Goal: Information Seeking & Learning: Check status

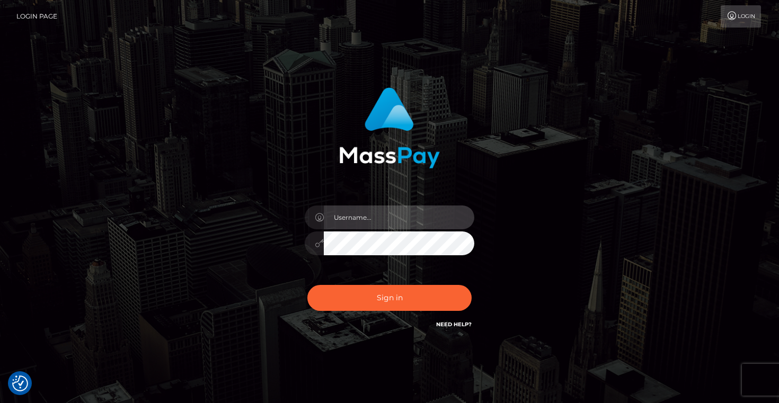
click at [340, 215] on input "text" at bounding box center [399, 218] width 151 height 24
type input "Artem Badlo"
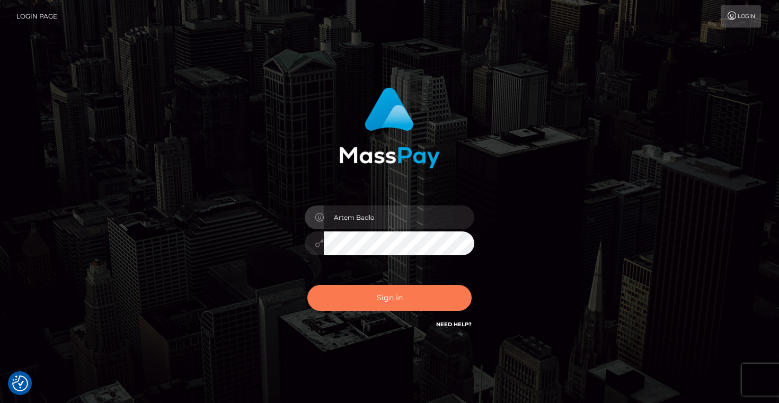
click at [412, 302] on button "Sign in" at bounding box center [389, 298] width 164 height 26
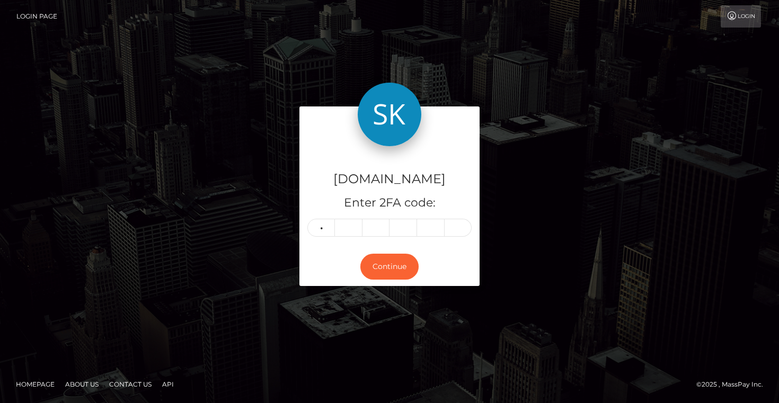
type input "6"
type input "4"
type input "3"
type input "7"
type input "0"
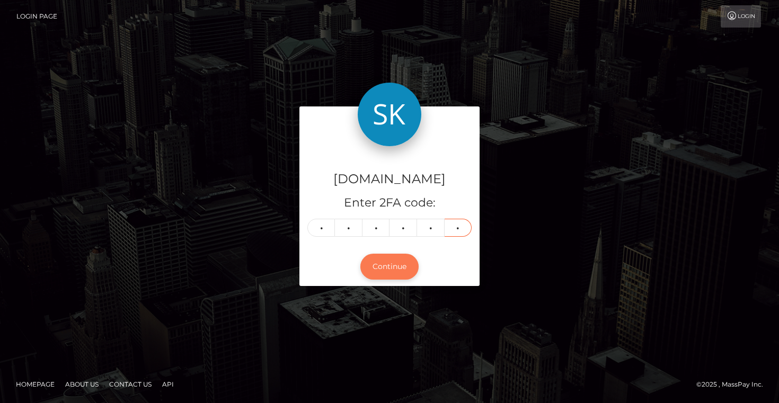
type input "0"
click at [386, 270] on button "Continue" at bounding box center [389, 267] width 58 height 26
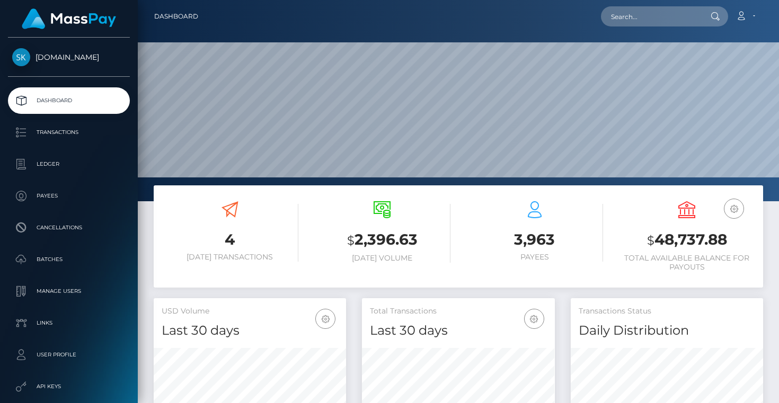
scroll to position [188, 192]
click at [62, 130] on p "Transactions" at bounding box center [68, 133] width 113 height 16
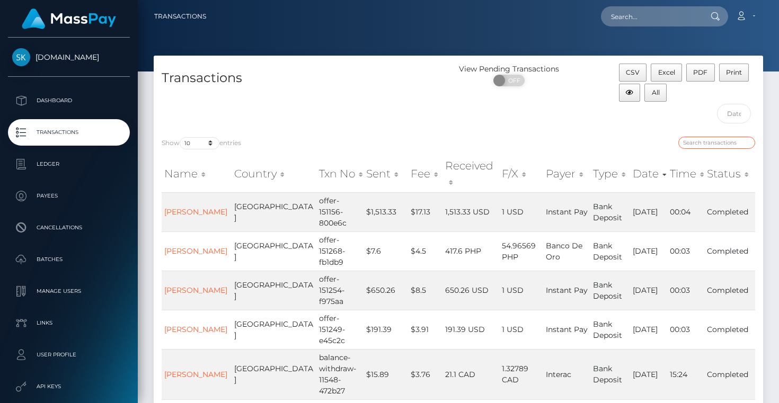
click at [720, 145] on input "search" at bounding box center [716, 143] width 77 height 12
paste input "balance-withdraw-11526-7009d8"
type input "balance-withdraw-11526-7009d8"
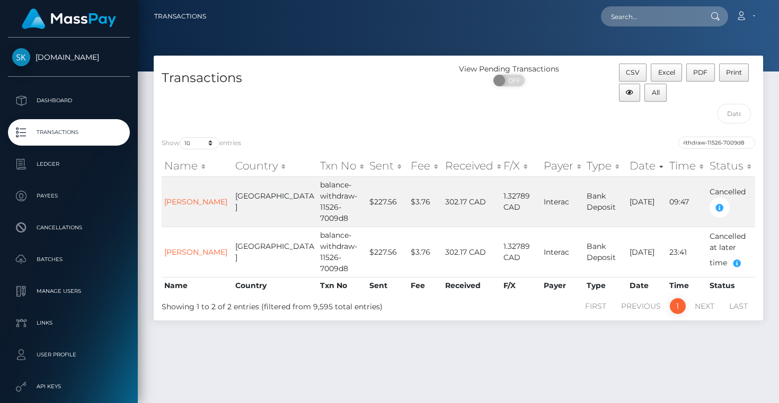
scroll to position [0, 0]
click at [627, 122] on div "CSV Excel PDF Print All" at bounding box center [687, 96] width 153 height 65
click at [714, 210] on icon "button" at bounding box center [719, 207] width 13 height 13
click at [454, 189] on td "302.17 CAD" at bounding box center [472, 201] width 58 height 50
click at [317, 190] on td "balance-withdraw-11526-7009d8" at bounding box center [341, 201] width 49 height 50
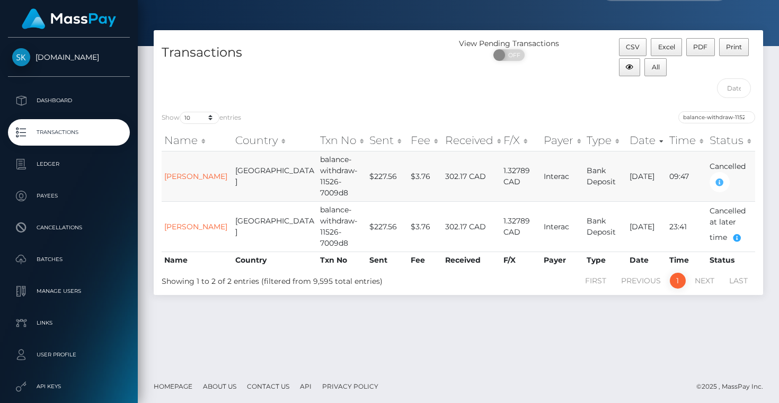
scroll to position [24, 0]
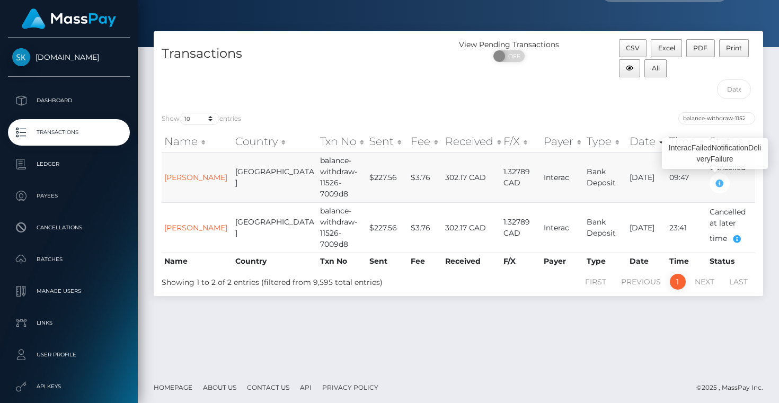
click at [715, 188] on icon "button" at bounding box center [719, 183] width 13 height 13
click at [741, 191] on td "Cancelled" at bounding box center [731, 177] width 48 height 50
click at [317, 176] on td "balance-withdraw-11526-7009d8" at bounding box center [341, 177] width 49 height 50
click at [367, 187] on td "$227.56" at bounding box center [387, 177] width 41 height 50
click at [408, 184] on td "$3.76" at bounding box center [425, 177] width 34 height 50
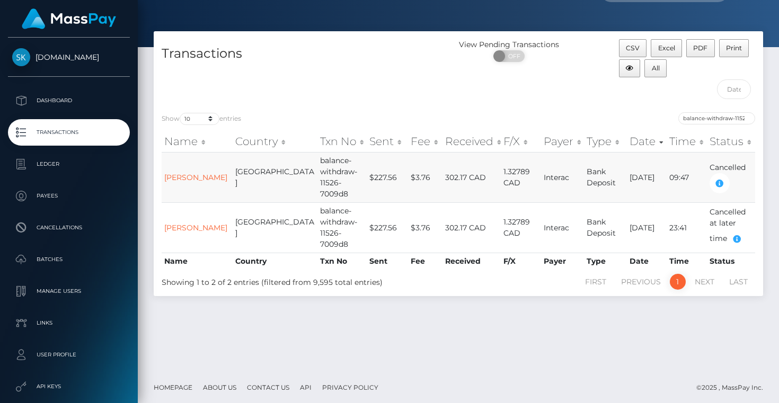
click at [541, 171] on td "Interac" at bounding box center [562, 177] width 43 height 50
click at [605, 179] on td "Bank Deposit" at bounding box center [605, 177] width 42 height 50
click at [667, 242] on td "23:41" at bounding box center [687, 227] width 40 height 50
click at [184, 173] on link "keegan willcock" at bounding box center [195, 178] width 63 height 10
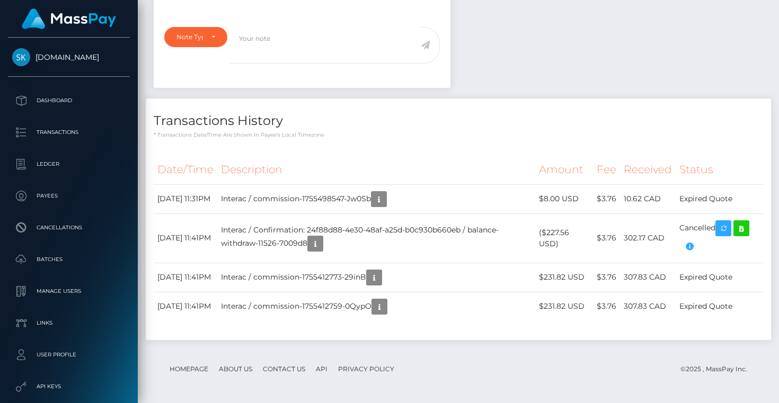
scroll to position [397, 0]
click at [742, 222] on icon at bounding box center [741, 228] width 13 height 13
